Goal: Contribute content

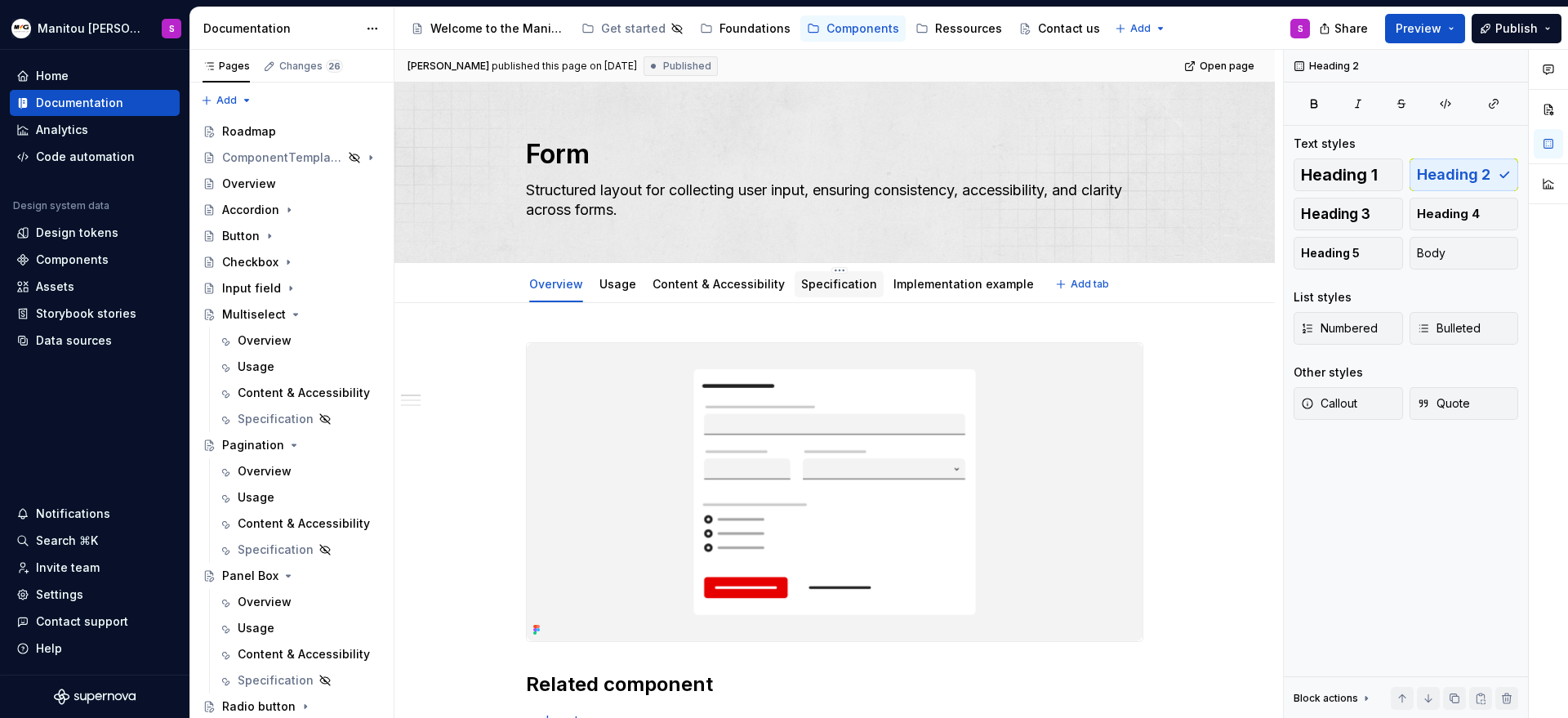
click at [816, 296] on div "Specification" at bounding box center [839, 283] width 89 height 26
click at [818, 289] on link "Specification" at bounding box center [838, 283] width 76 height 14
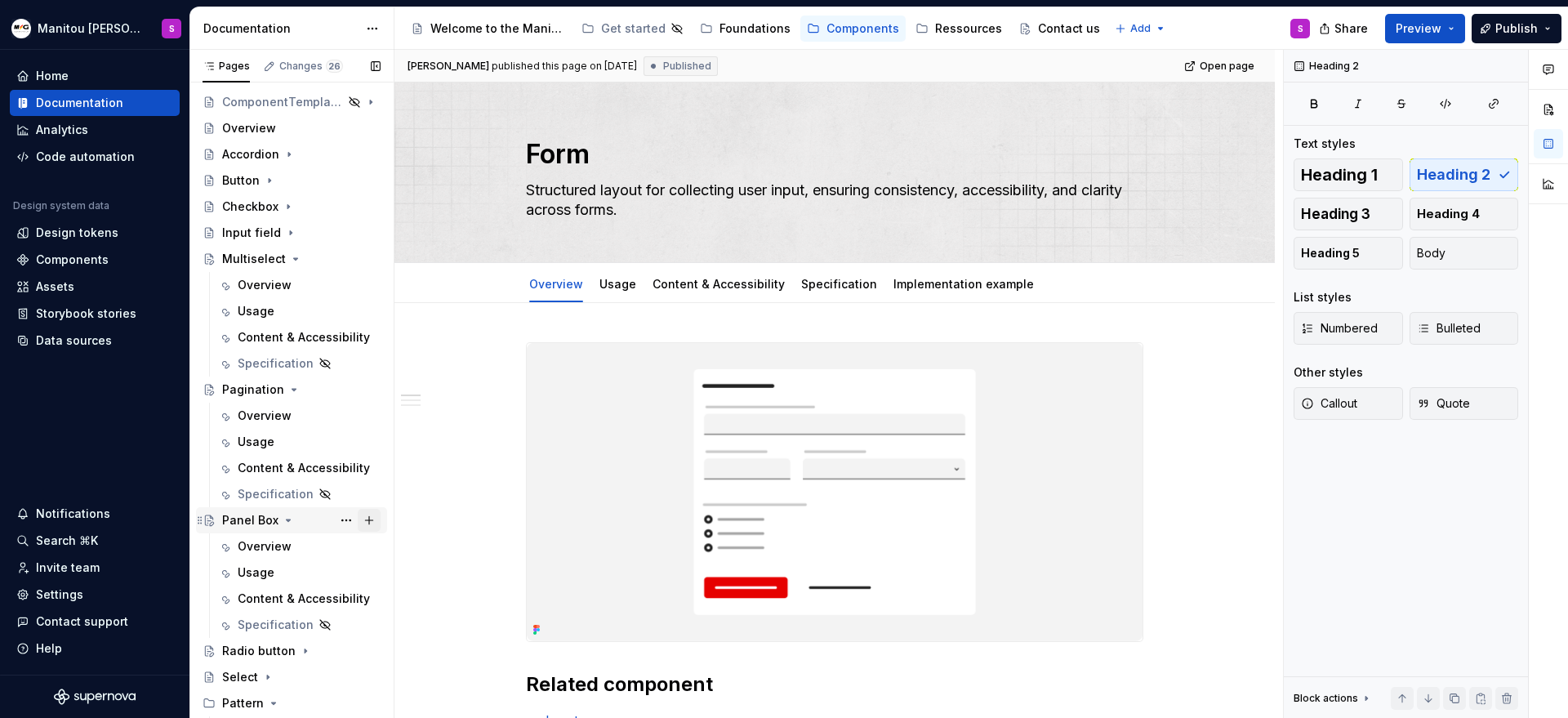
scroll to position [206, 0]
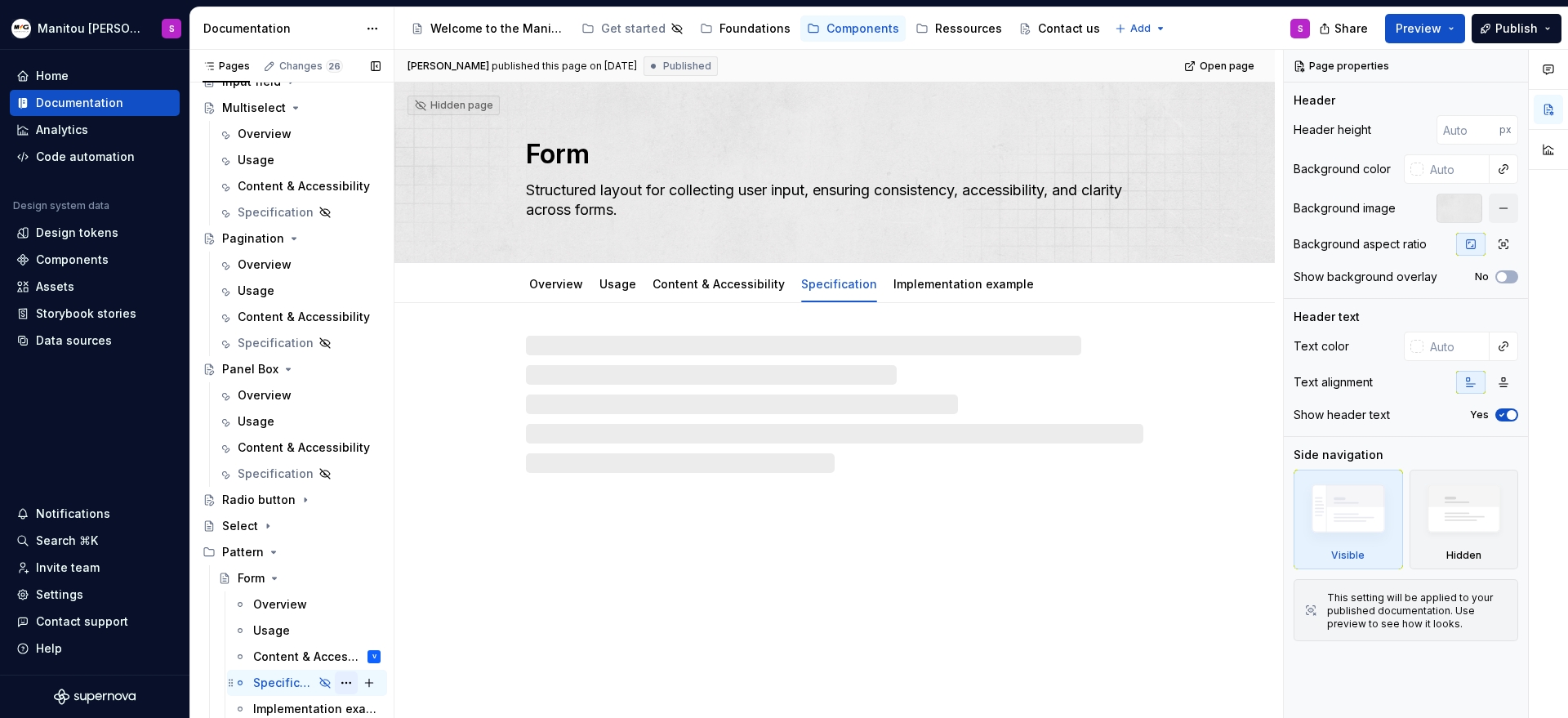
click at [337, 684] on button "Page tree" at bounding box center [347, 682] width 23 height 23
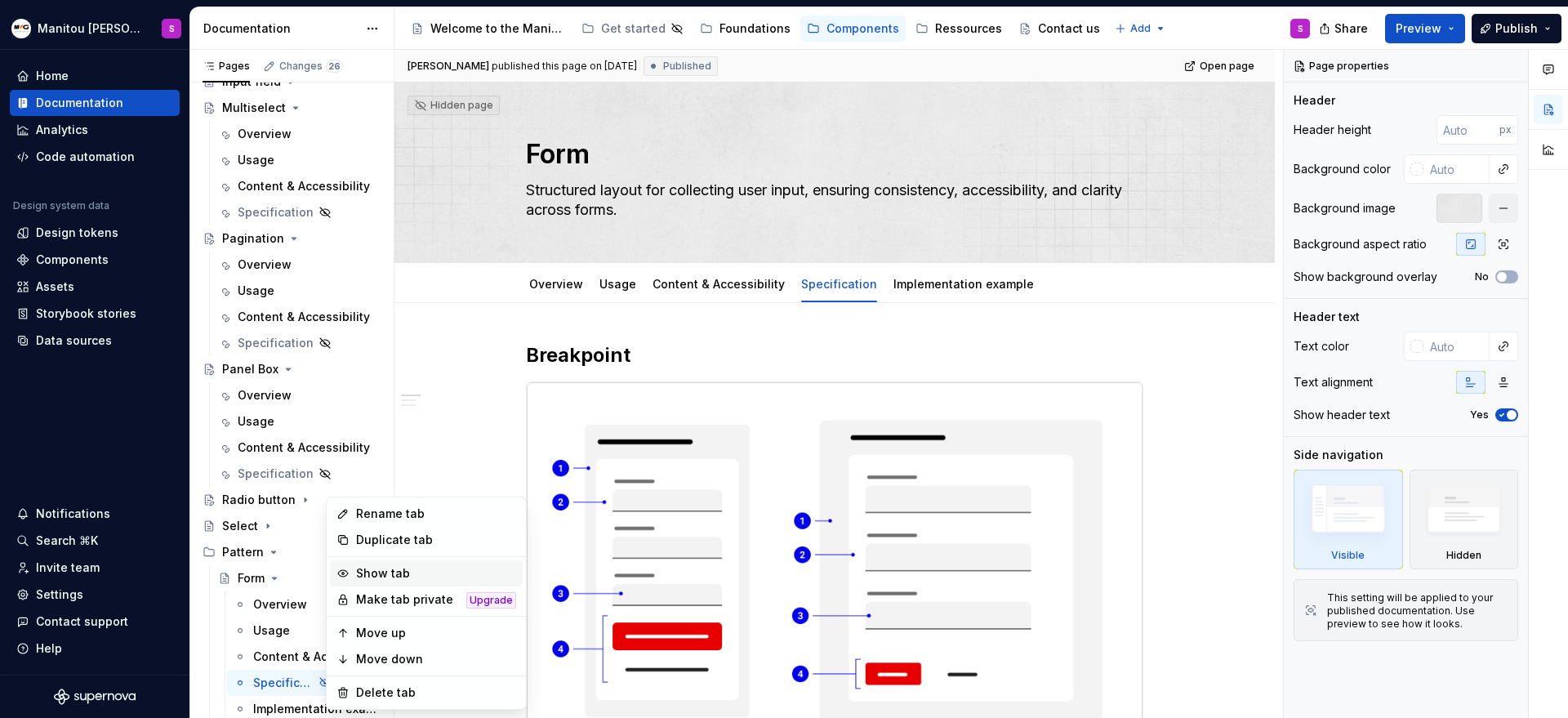
click at [401, 567] on div "Show tab" at bounding box center [436, 573] width 160 height 16
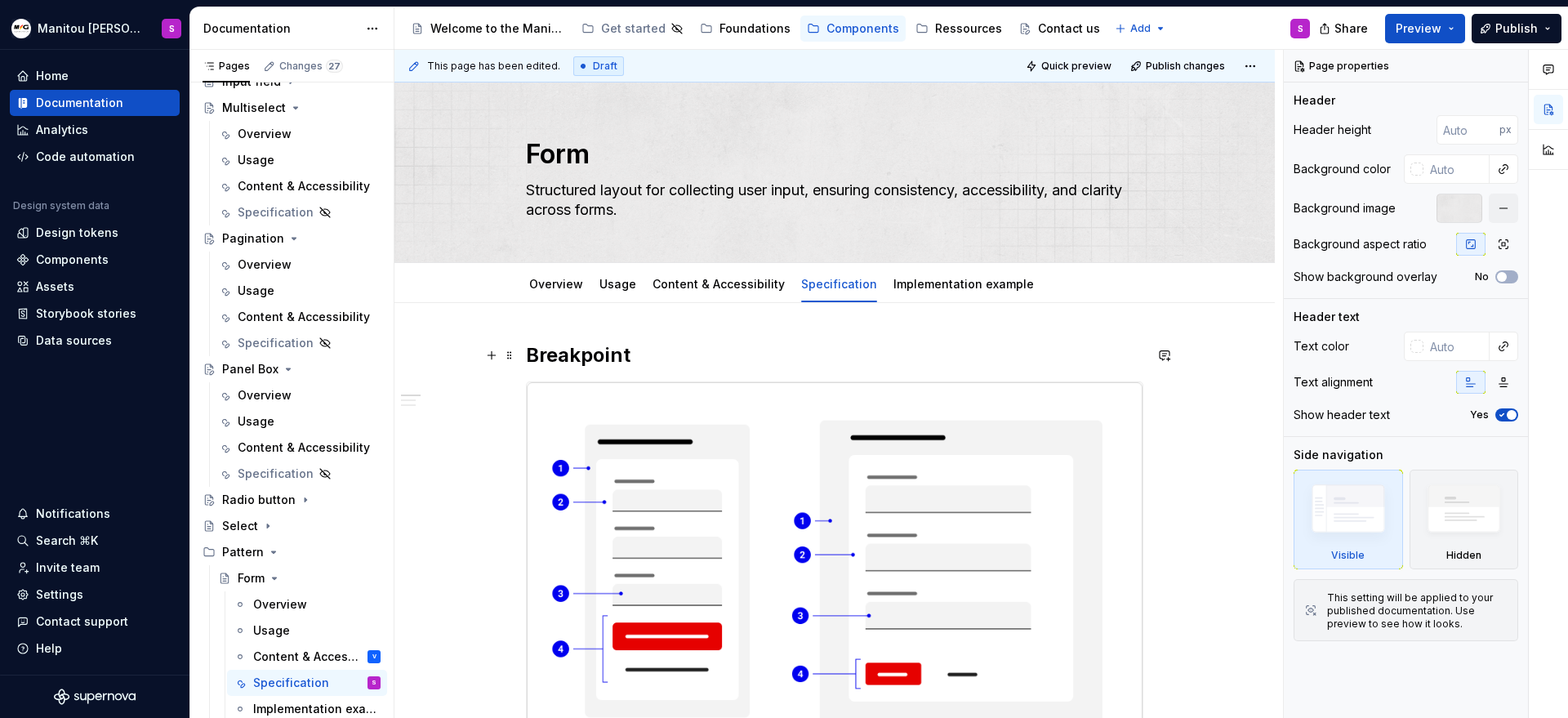
click at [620, 290] on link "Usage" at bounding box center [617, 283] width 36 height 14
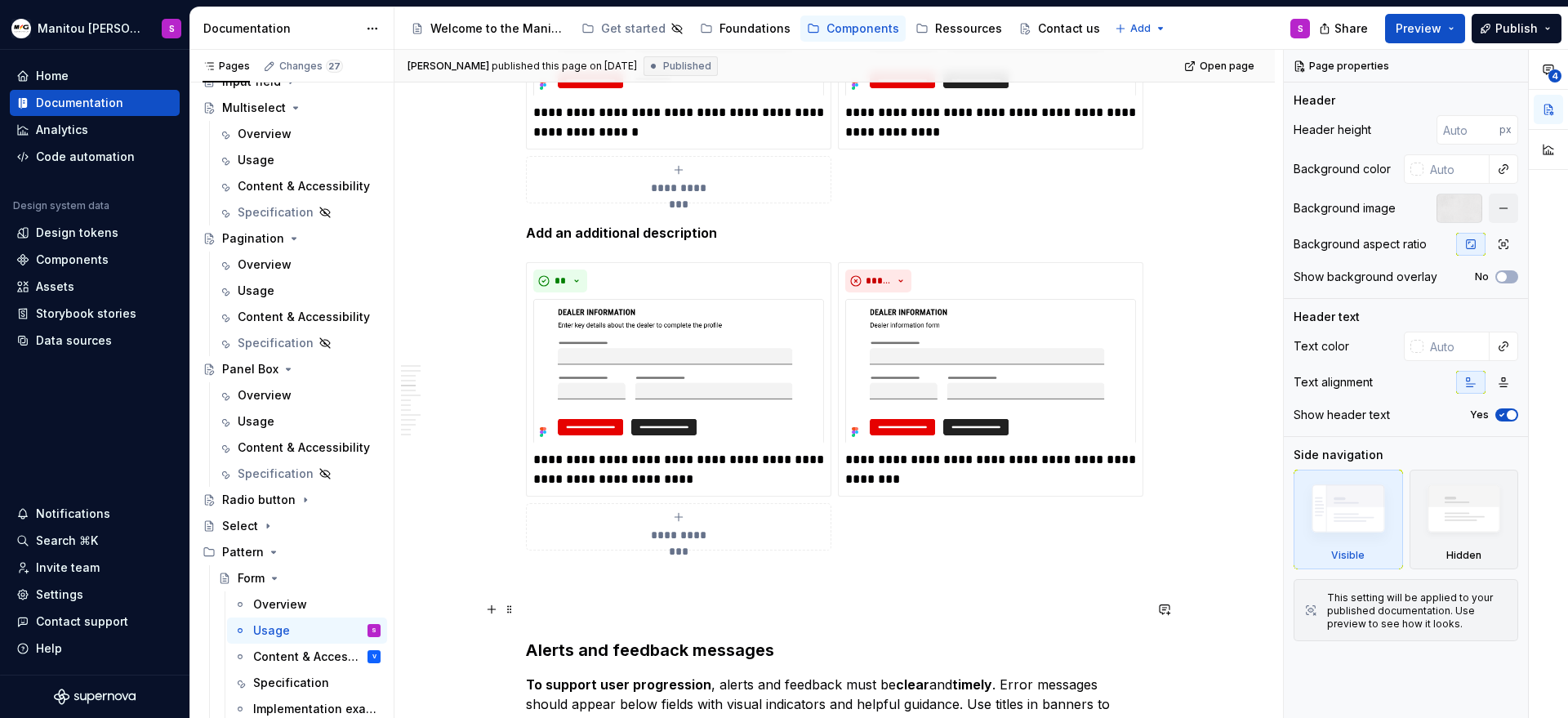
scroll to position [2345, 0]
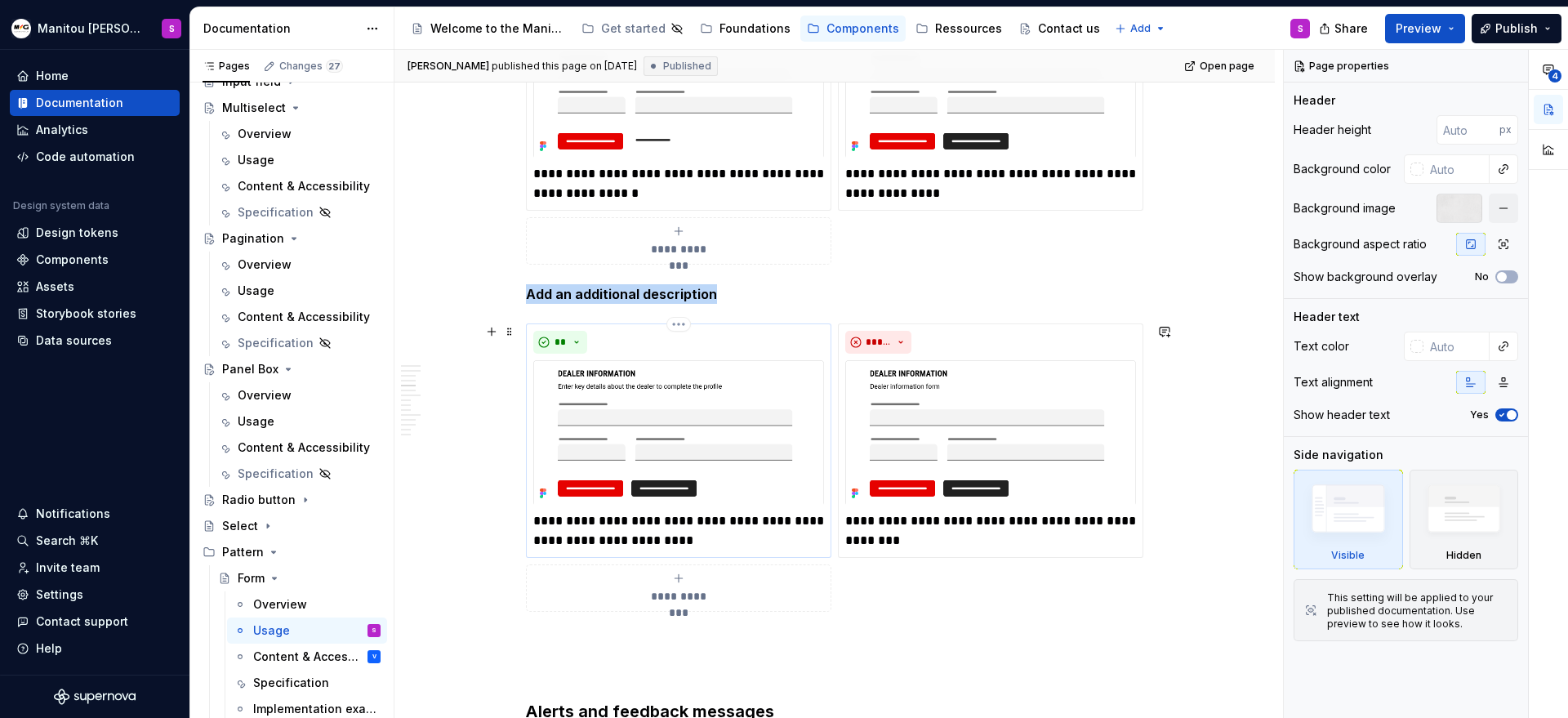
click at [768, 422] on img at bounding box center [678, 432] width 291 height 145
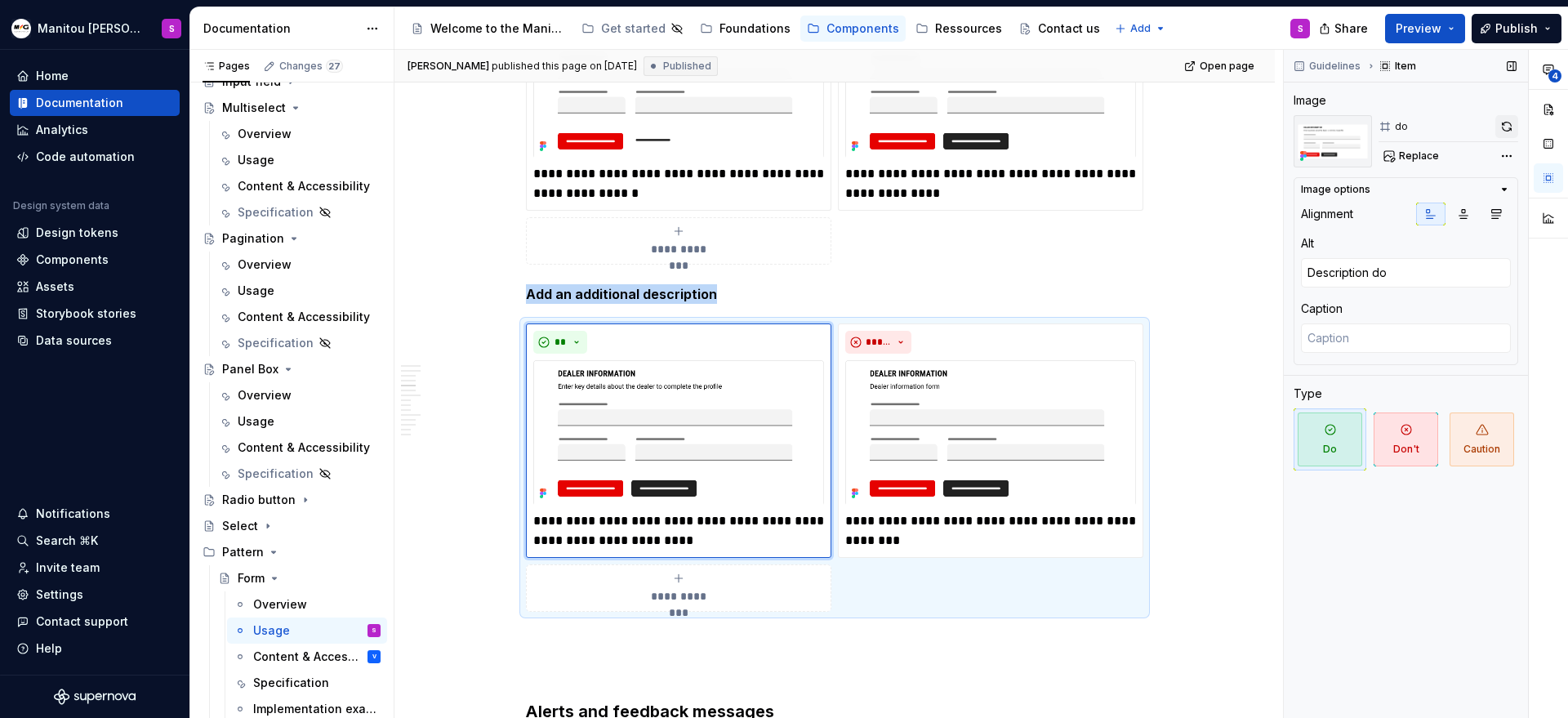
click at [1508, 127] on button "button" at bounding box center [1507, 127] width 23 height 23
type textarea "*"
type textarea "Description don't"
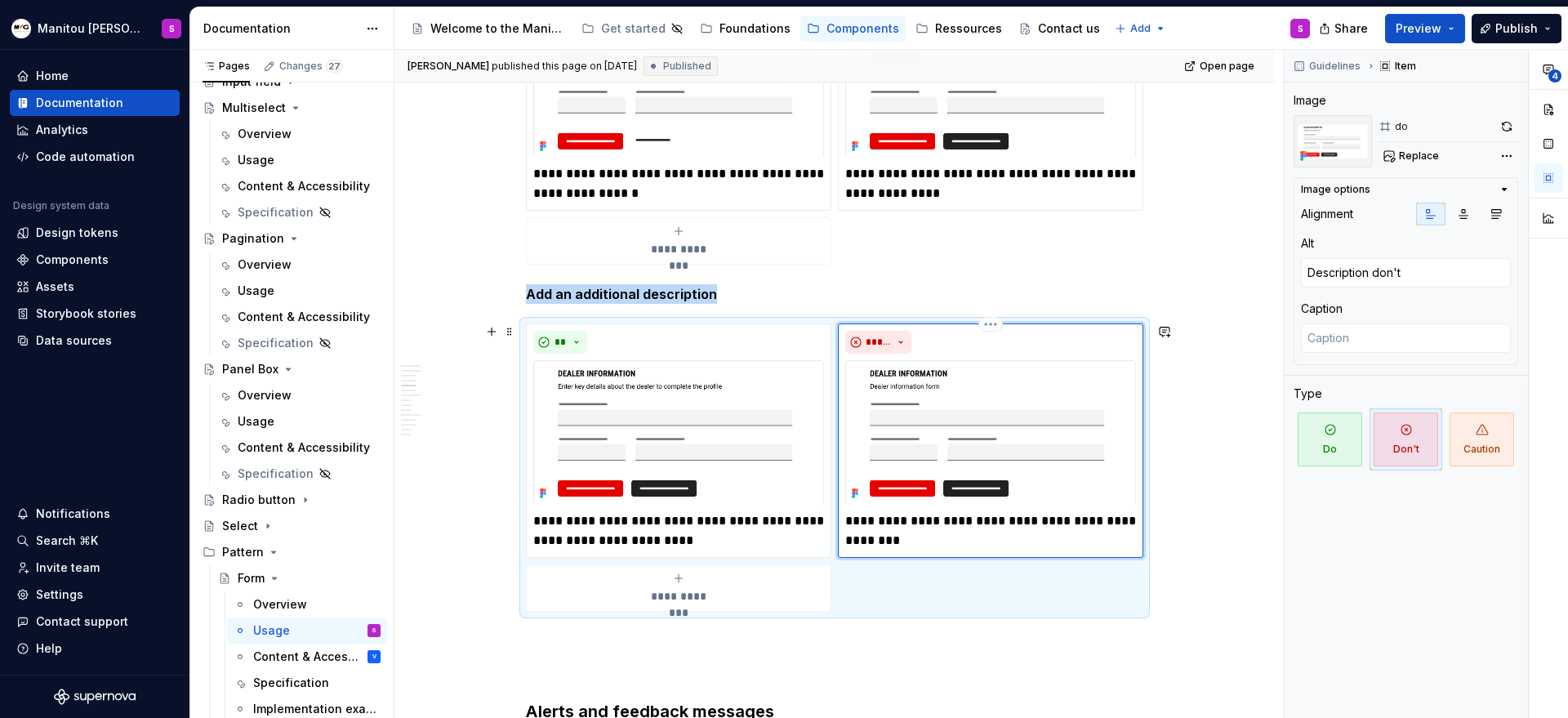
click at [1034, 395] on img at bounding box center [990, 432] width 291 height 145
click at [1508, 123] on button "button" at bounding box center [1507, 127] width 23 height 23
type textarea "*"
type textarea "Titles content don't"
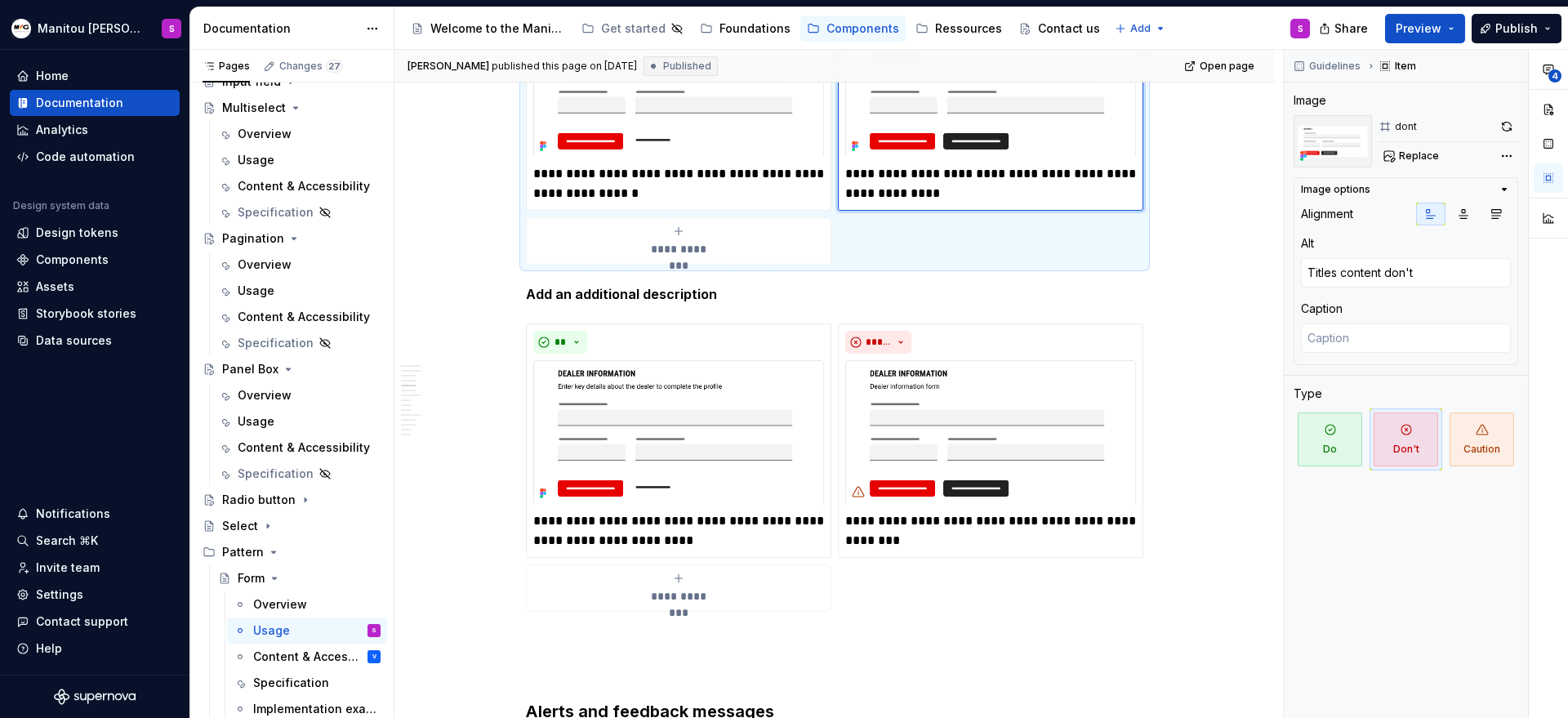
click at [1036, 123] on img at bounding box center [990, 92] width 291 height 132
click at [1504, 125] on button "button" at bounding box center [1507, 127] width 23 height 23
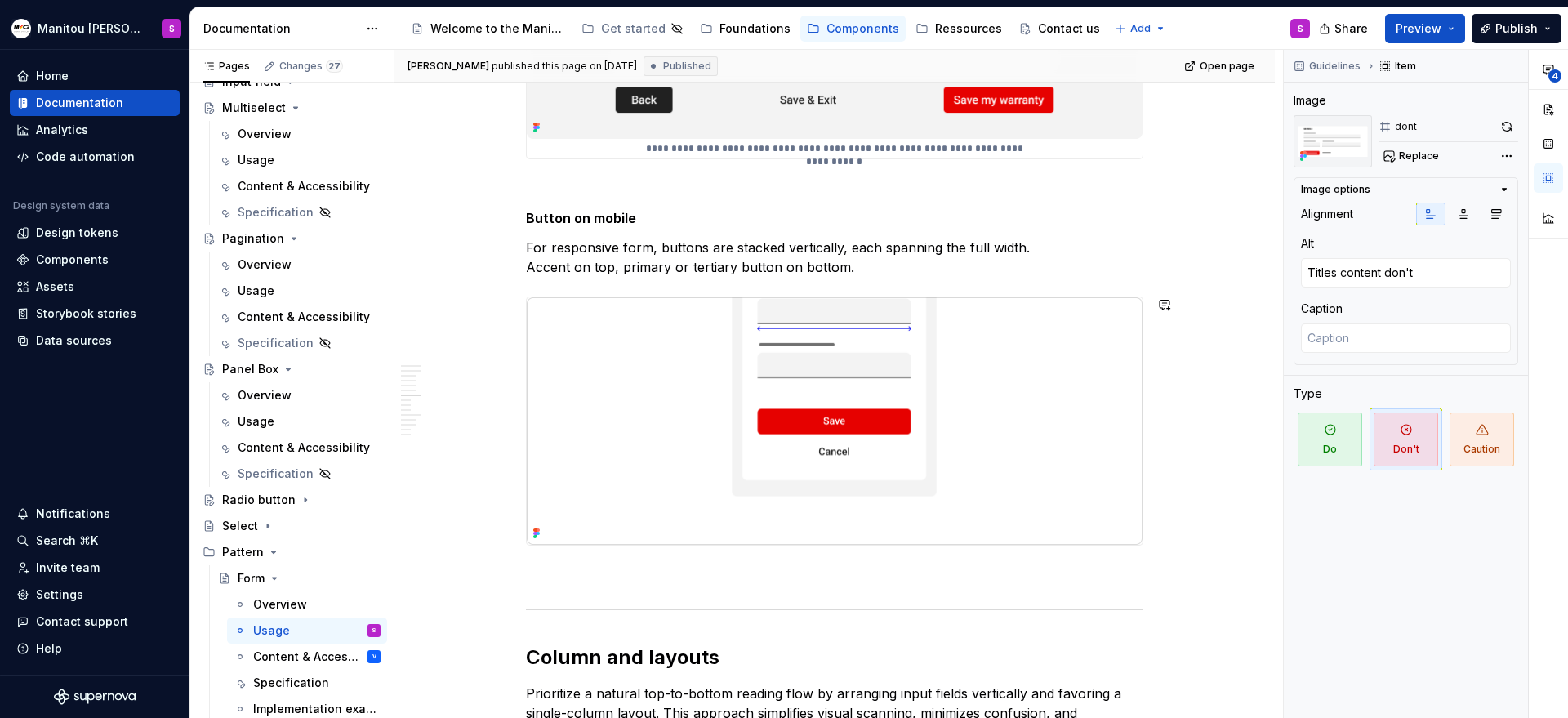
scroll to position [5985, 0]
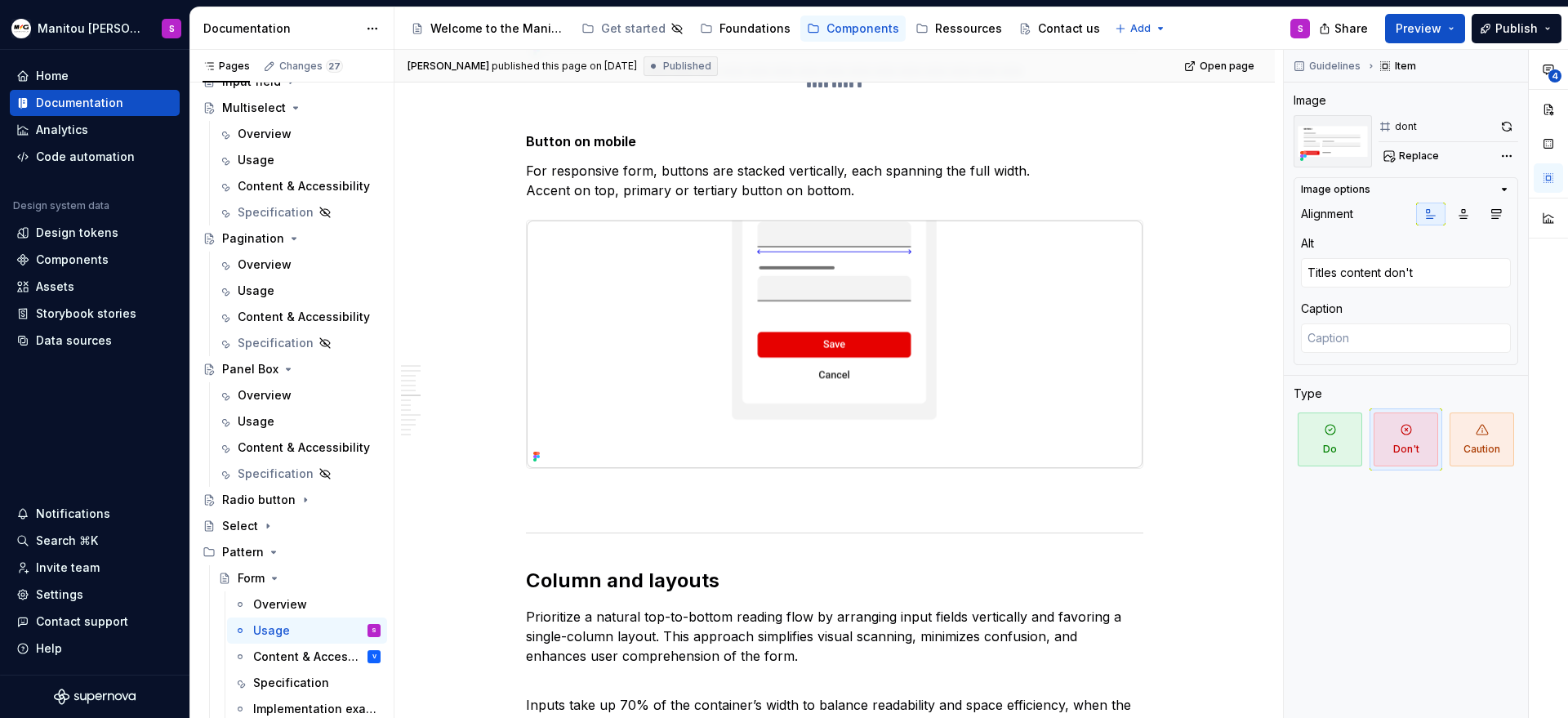
click at [903, 286] on img at bounding box center [835, 344] width 616 height 247
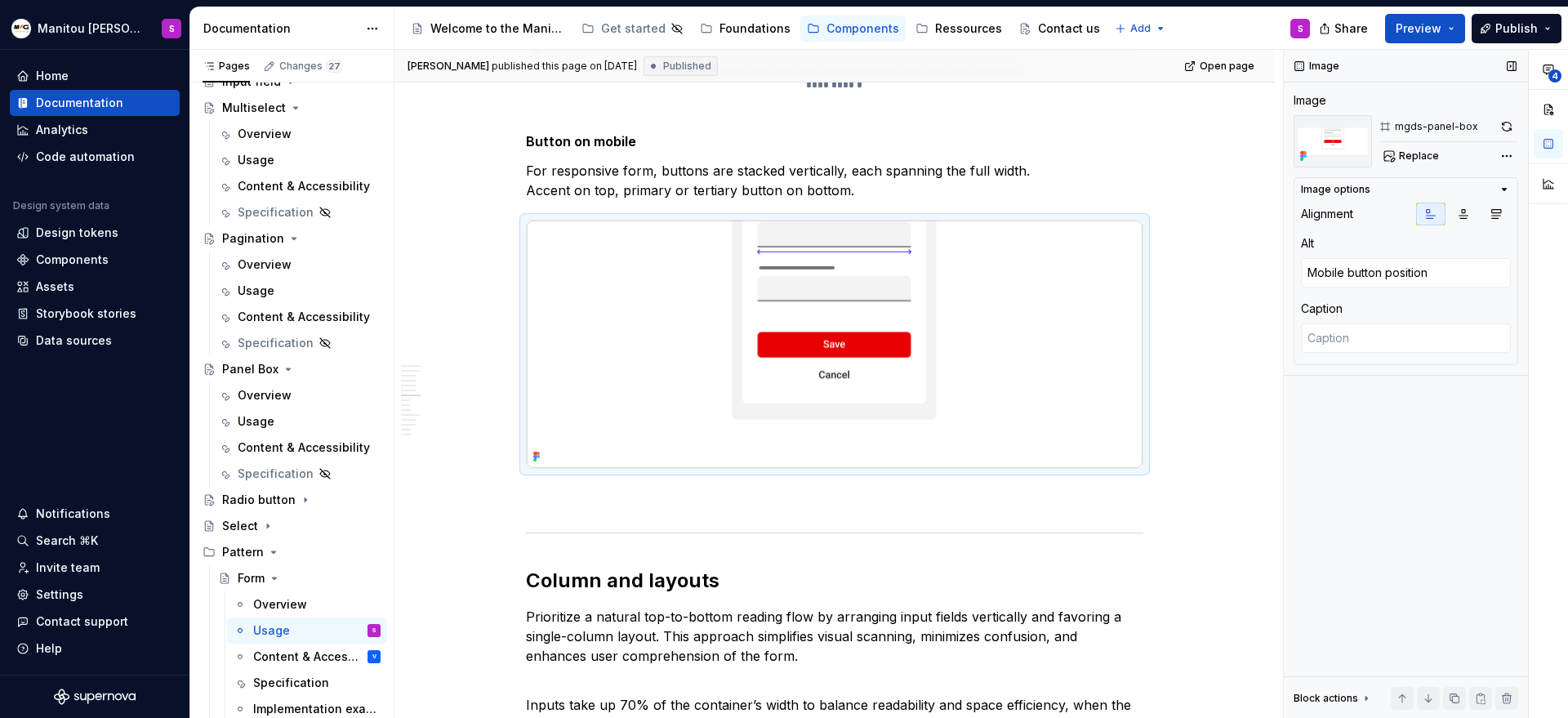
click at [1520, 132] on div "Image Image mgds-panel-box Replace Image options Alignment Alt Mobile button po…" at bounding box center [1405, 384] width 244 height 668
click at [1508, 125] on button "button" at bounding box center [1507, 127] width 23 height 23
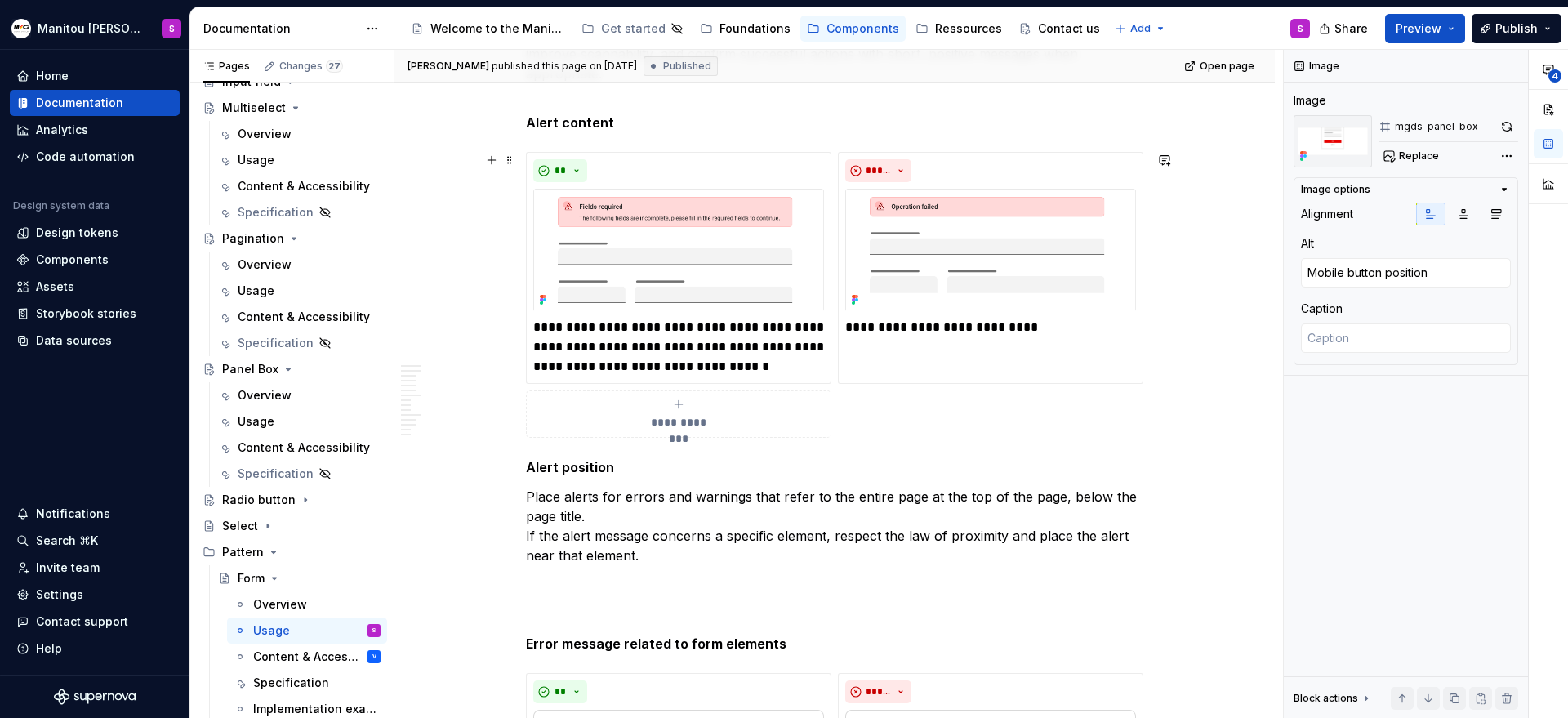
scroll to position [3070, 0]
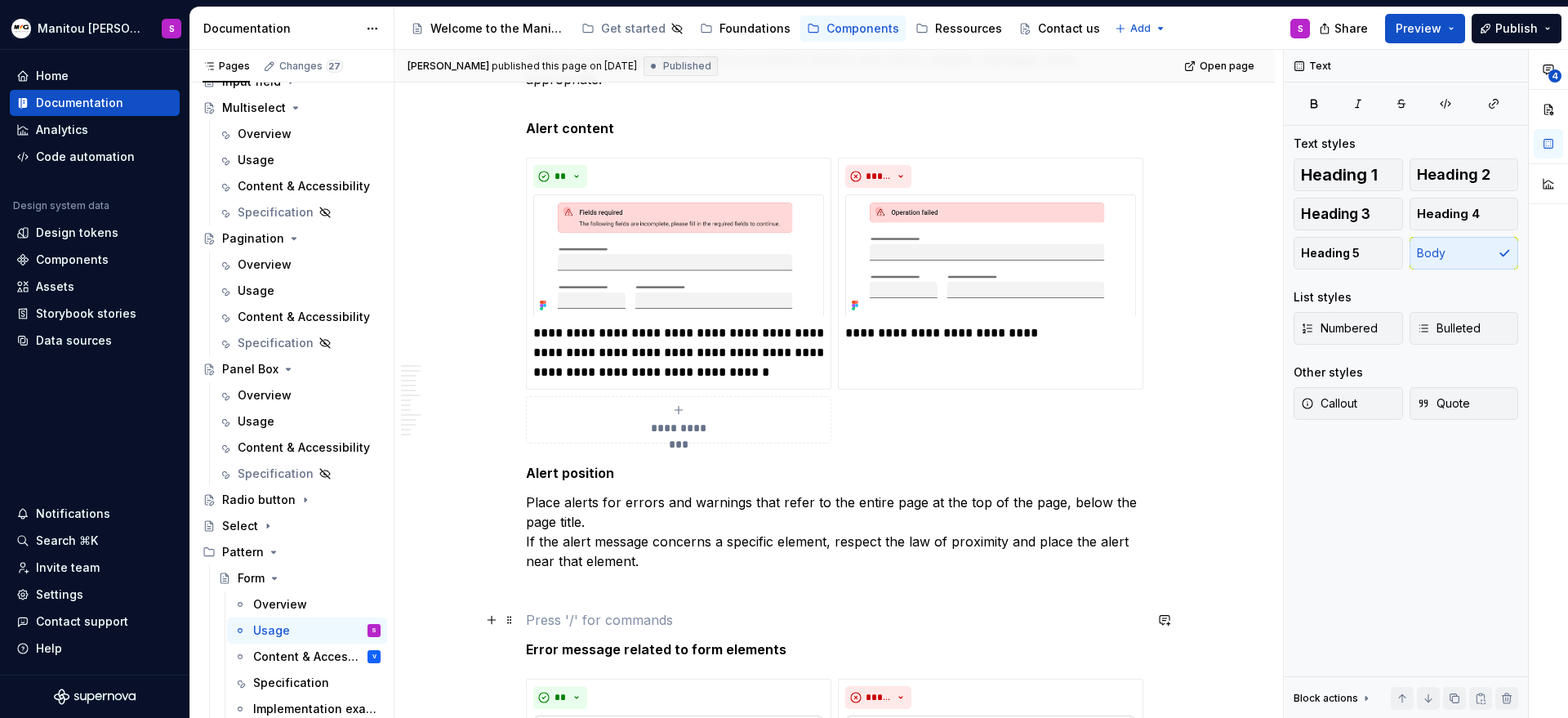
click at [837, 612] on p at bounding box center [835, 619] width 618 height 20
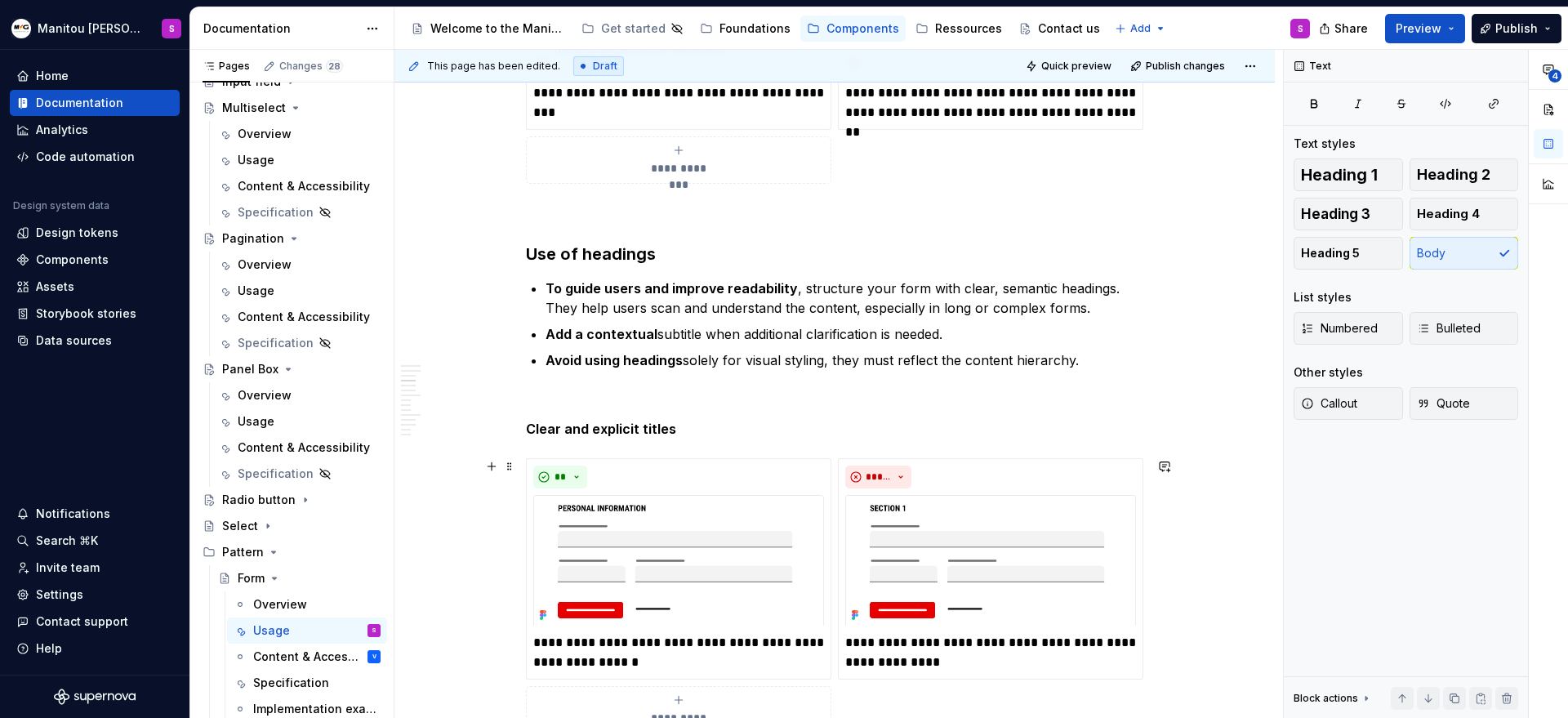
scroll to position [1874, 0]
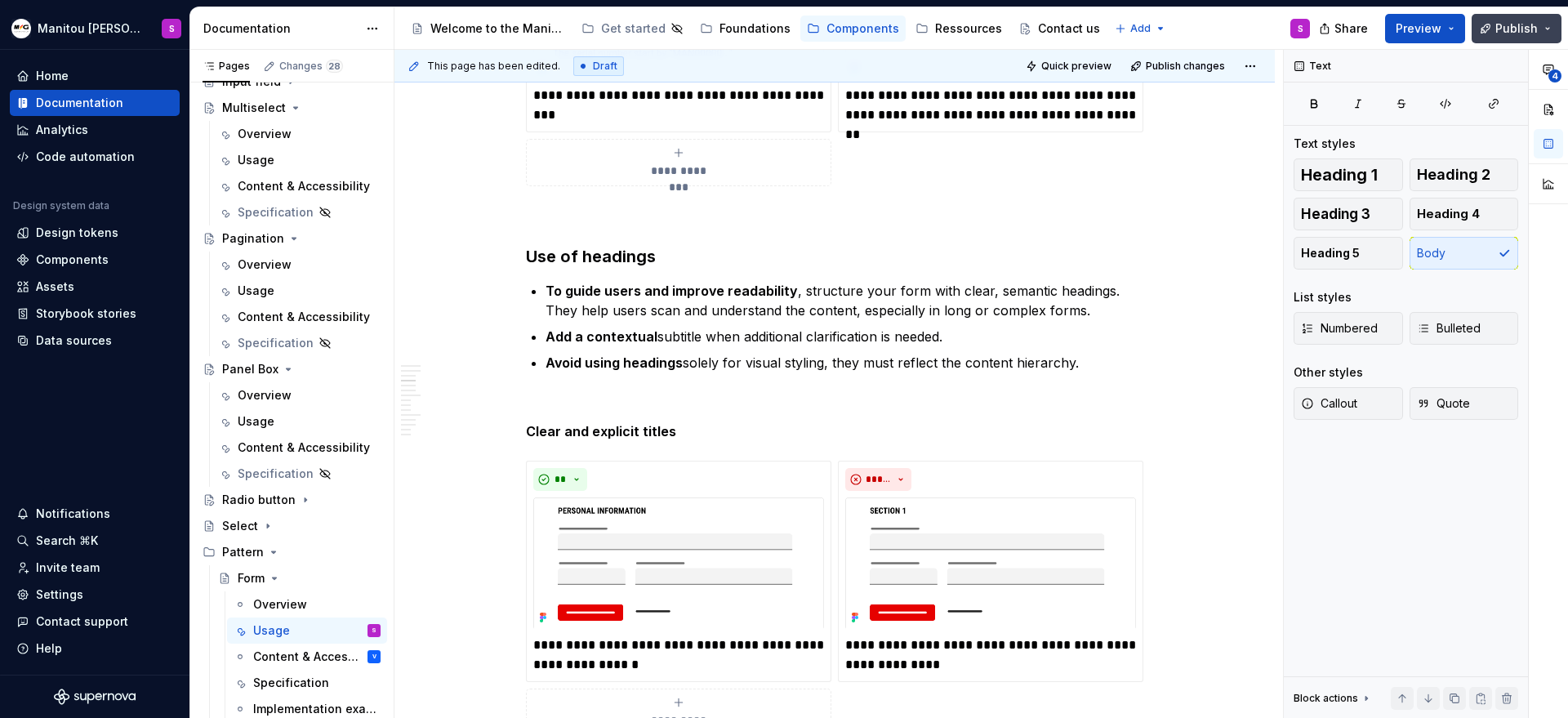
click at [1536, 27] on span "Publish" at bounding box center [1516, 28] width 43 height 16
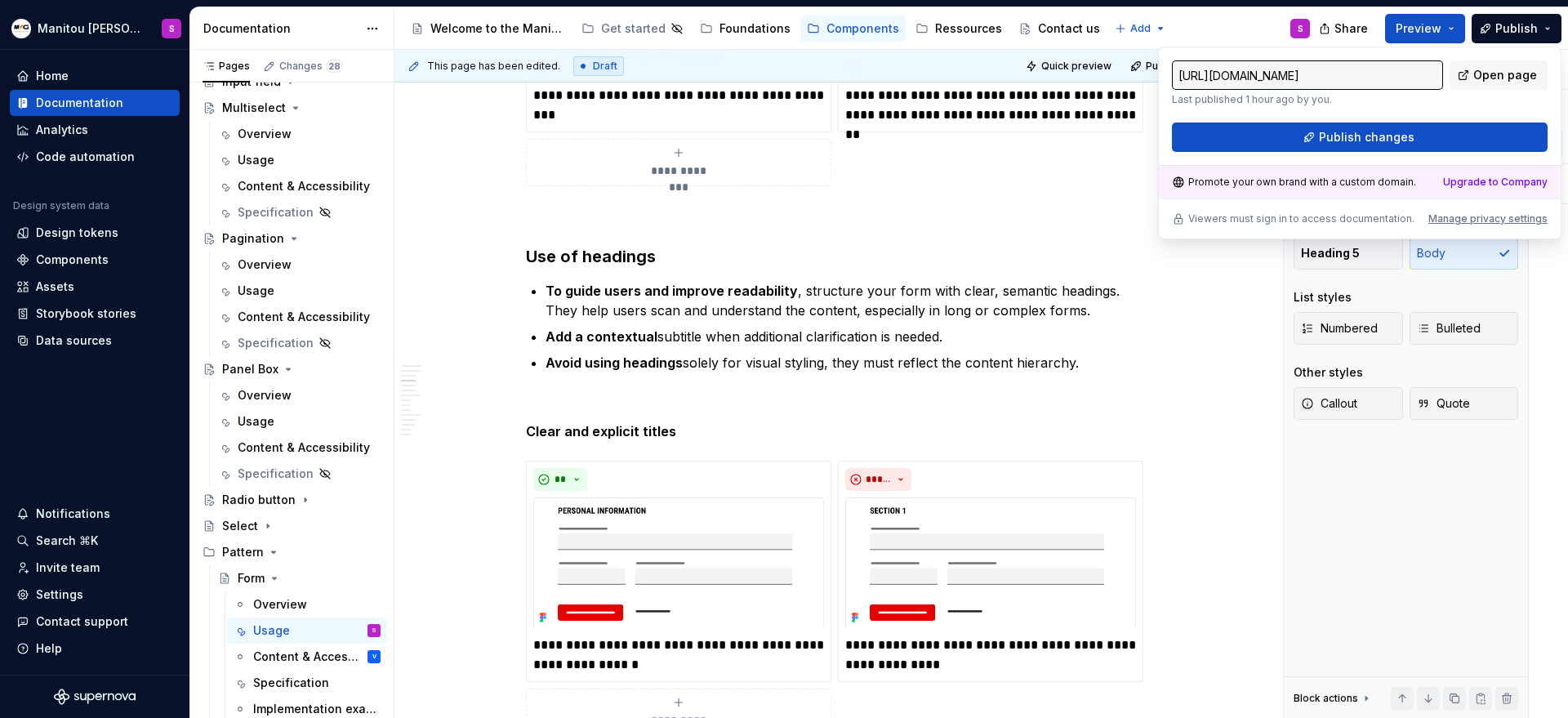
type textarea "*"
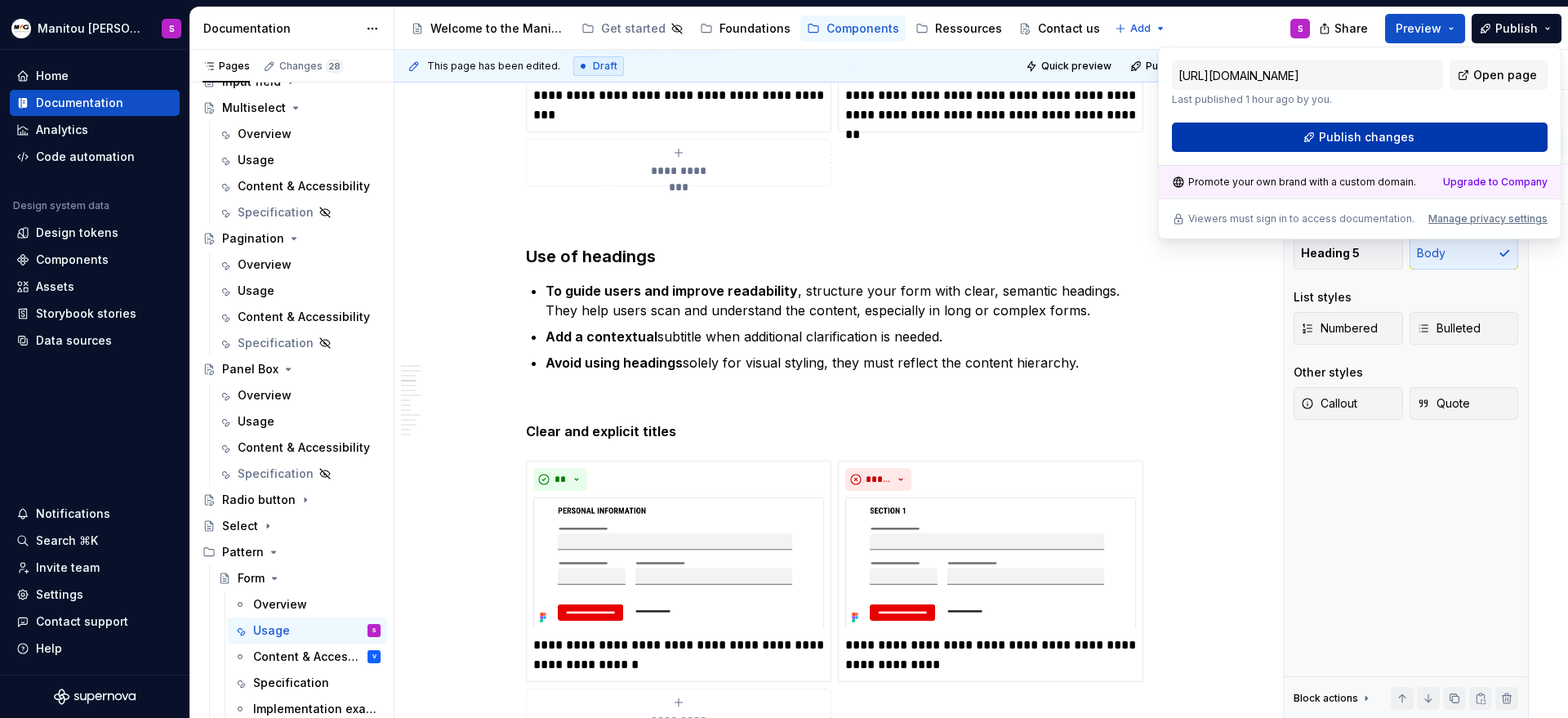
click at [1431, 134] on button "Publish changes" at bounding box center [1359, 137] width 376 height 29
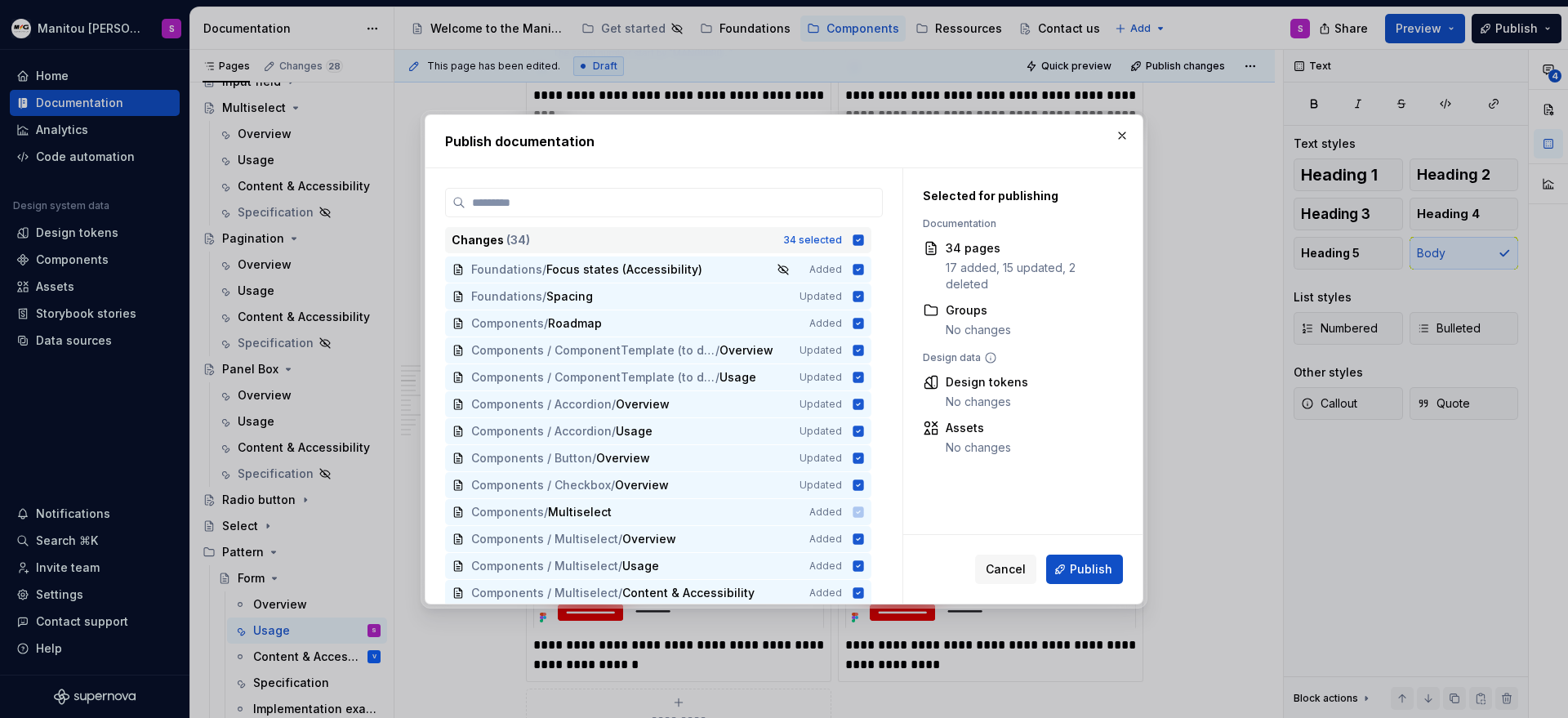
click at [855, 241] on icon at bounding box center [859, 240] width 11 height 11
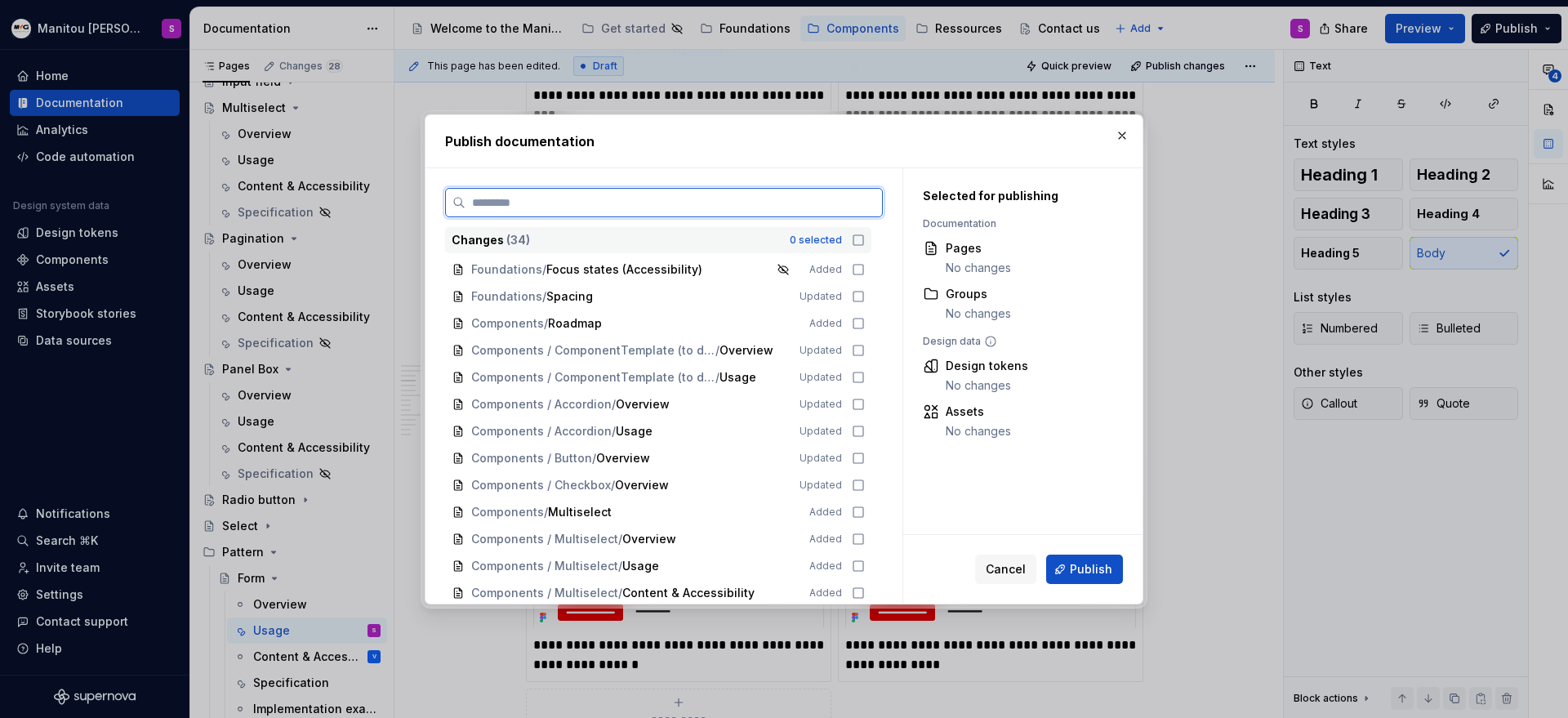
click at [821, 203] on input "search" at bounding box center [674, 203] width 417 height 16
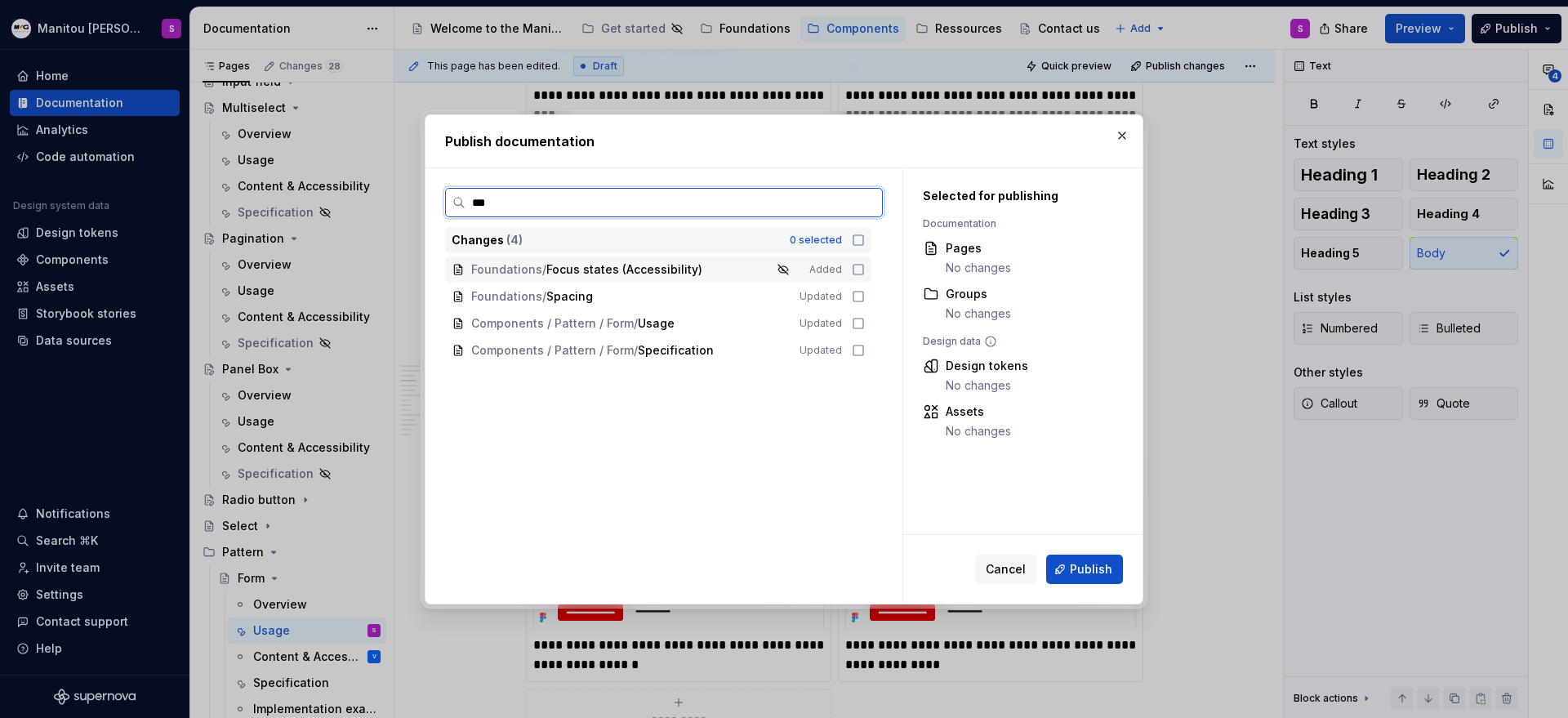
type input "****"
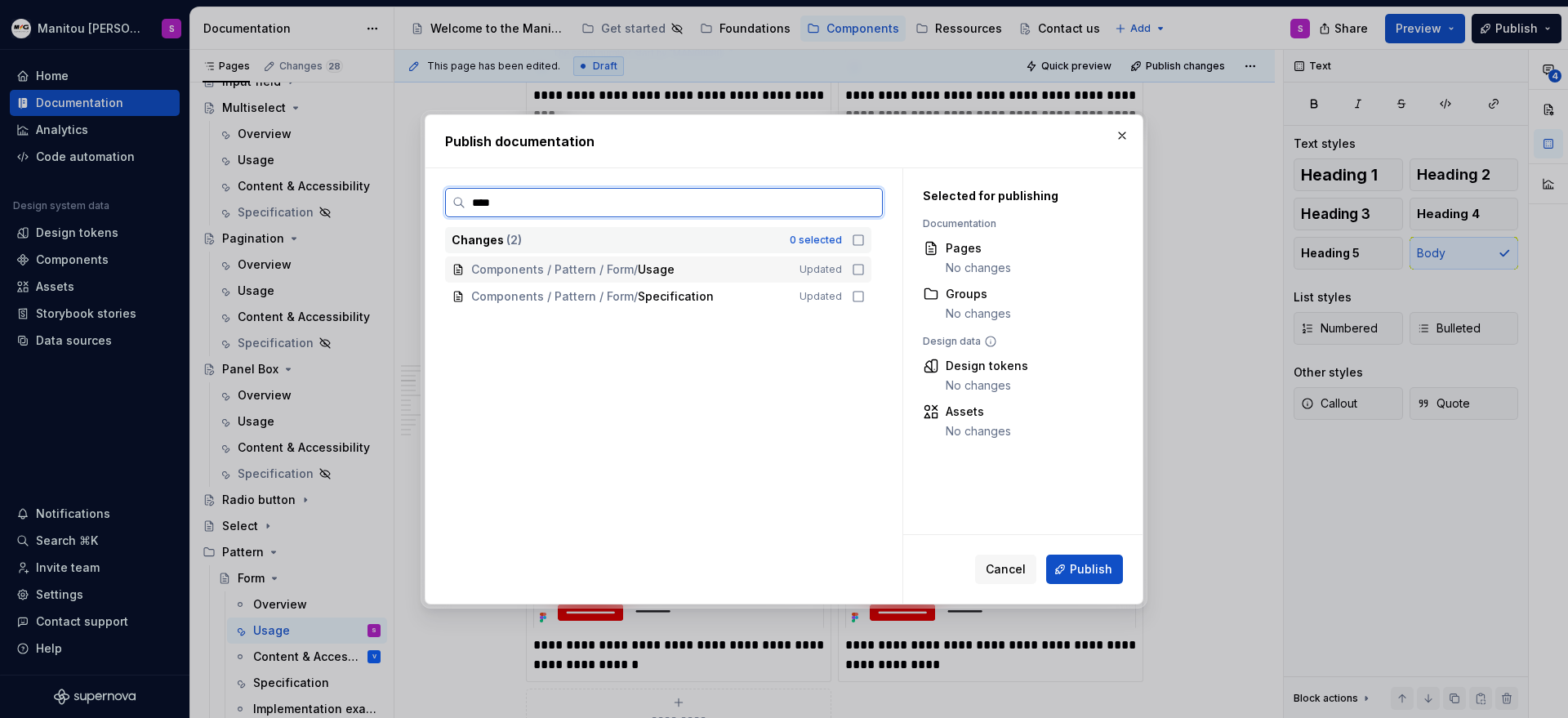
click at [859, 271] on icon at bounding box center [858, 269] width 13 height 13
click at [855, 299] on icon at bounding box center [858, 296] width 13 height 13
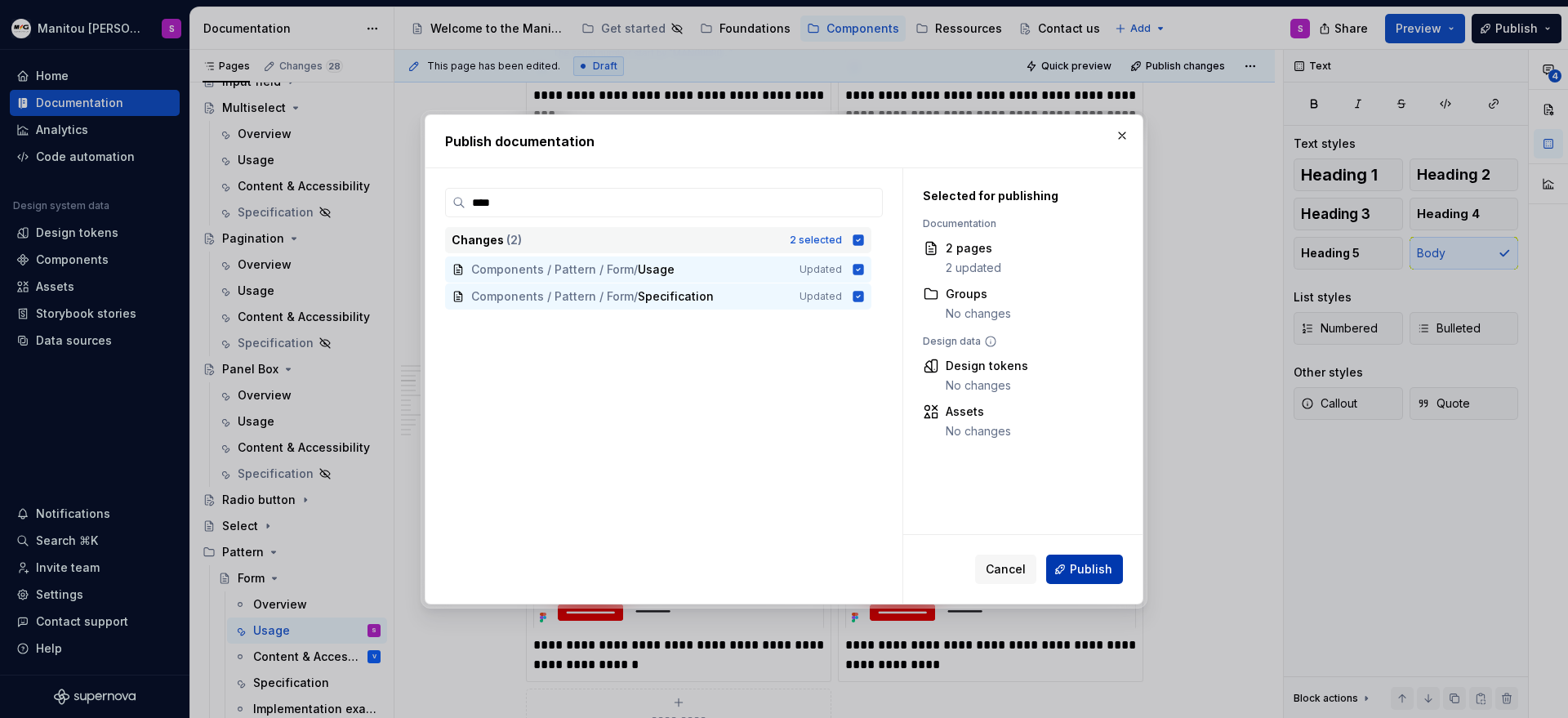
click at [1068, 578] on button "Publish" at bounding box center [1084, 569] width 76 height 29
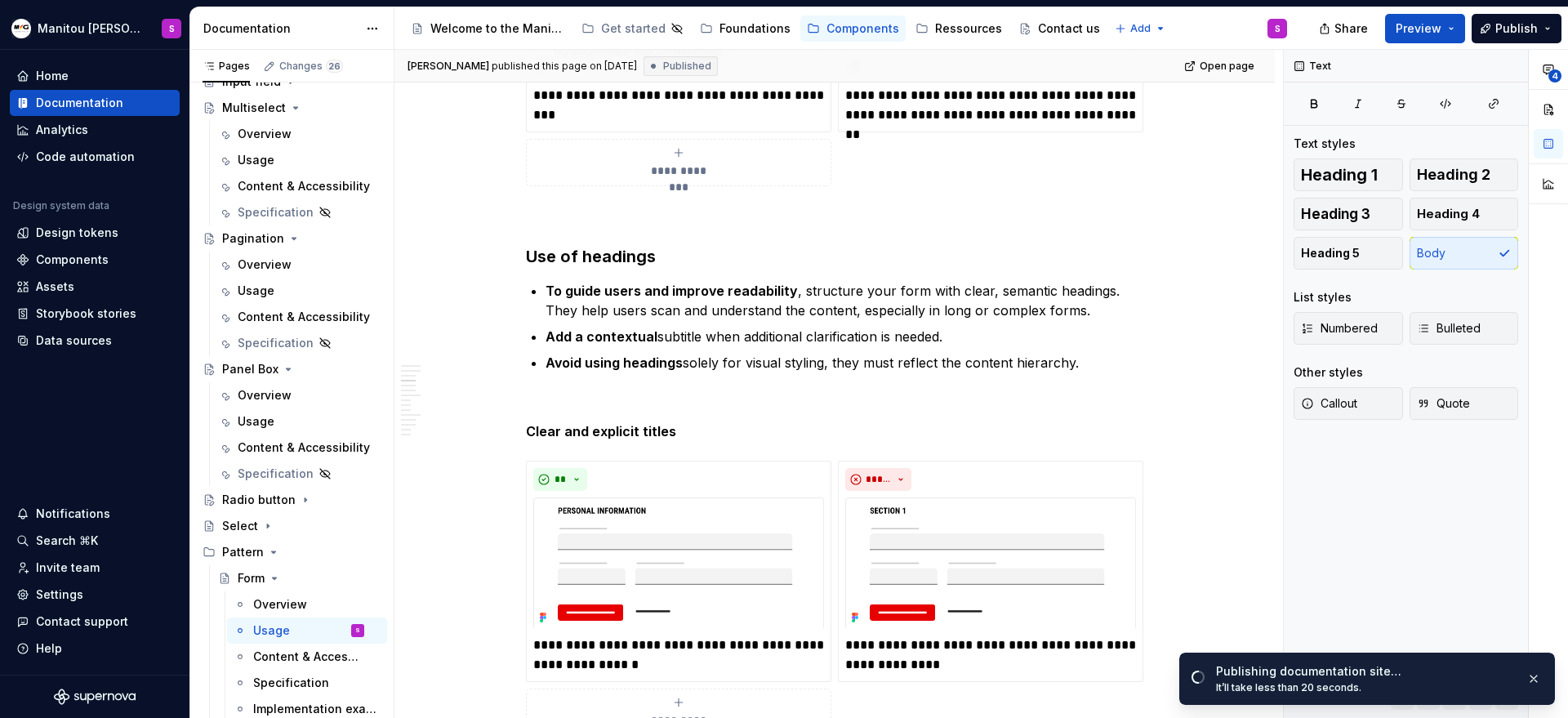
type textarea "*"
